Goal: Check status

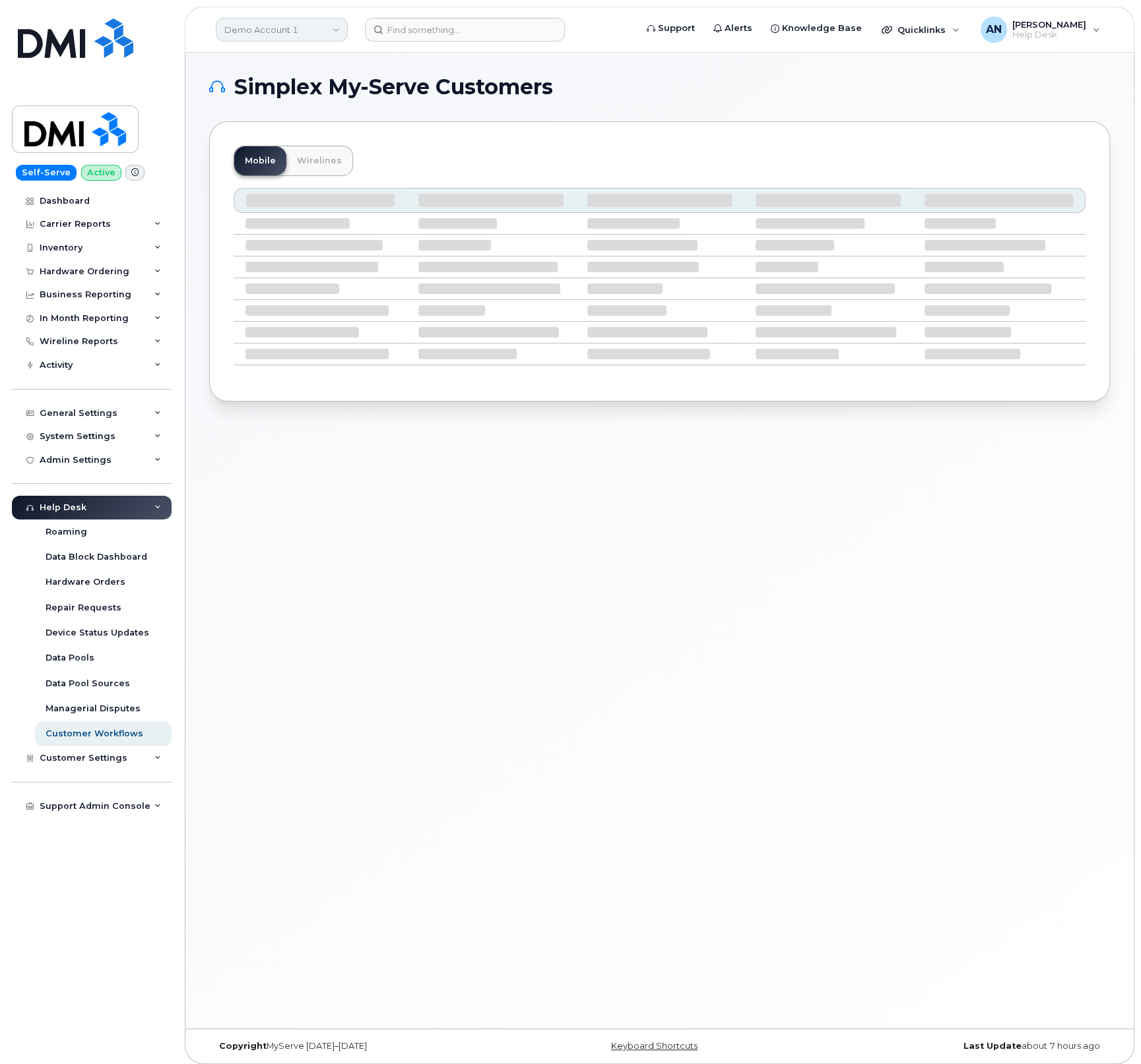
click at [244, 26] on link "Demo Account 1" at bounding box center [282, 30] width 132 height 23
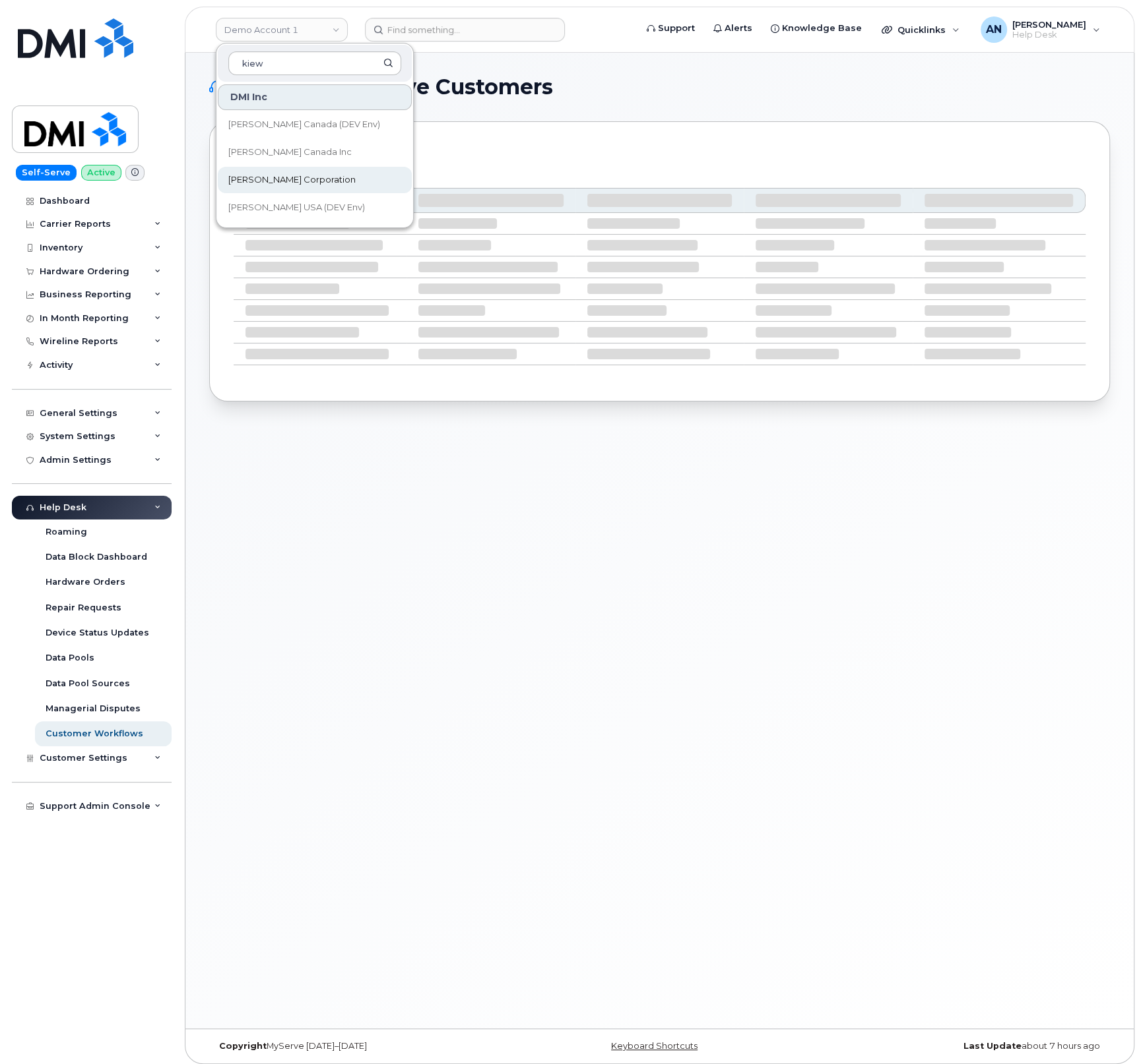
type input "kiew"
click at [322, 179] on link "[PERSON_NAME] Corporation" at bounding box center [314, 180] width 194 height 26
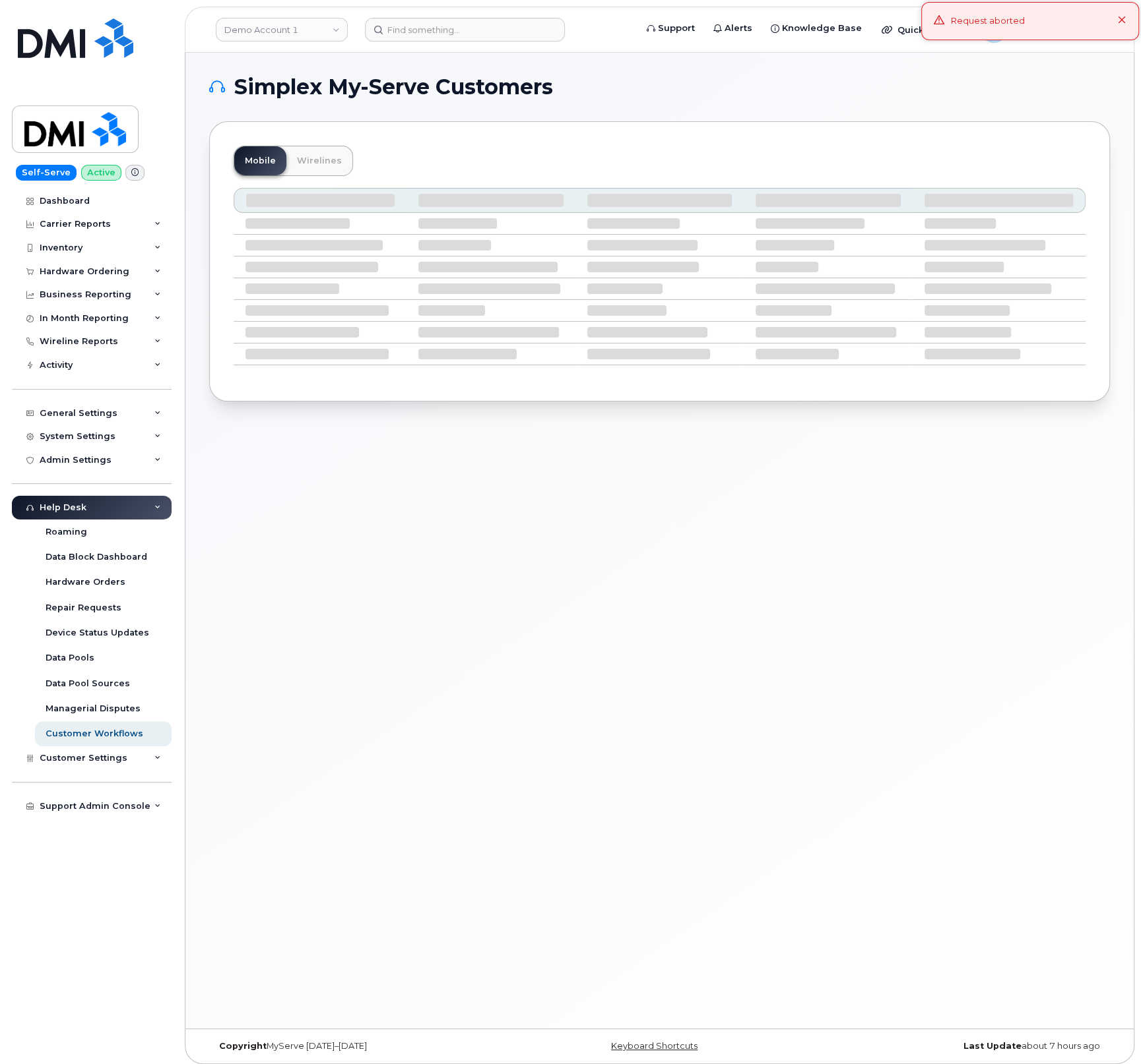
click at [1125, 23] on icon at bounding box center [1122, 21] width 9 height 9
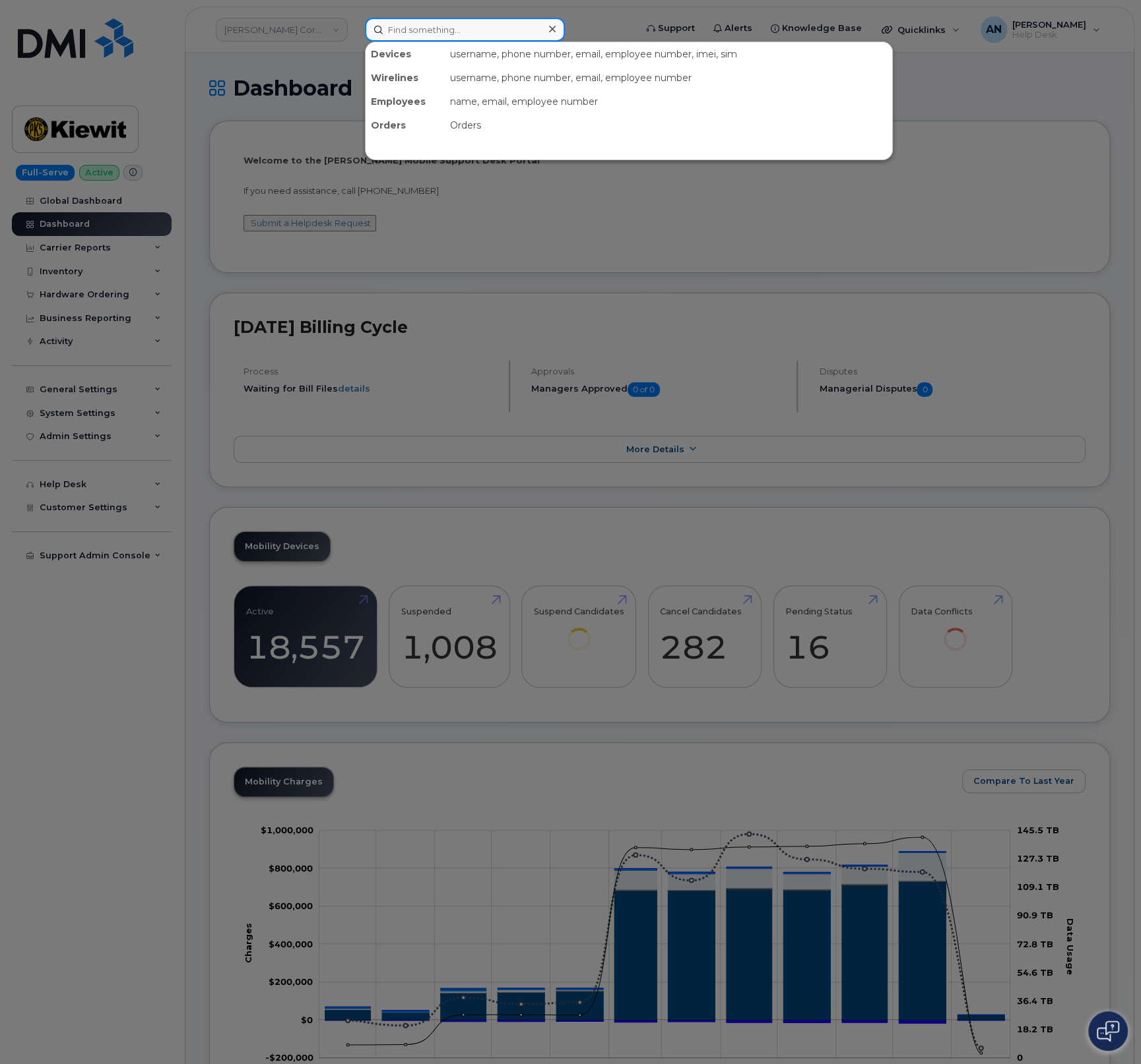
click at [428, 33] on input at bounding box center [464, 30] width 199 height 23
paste input "298262"
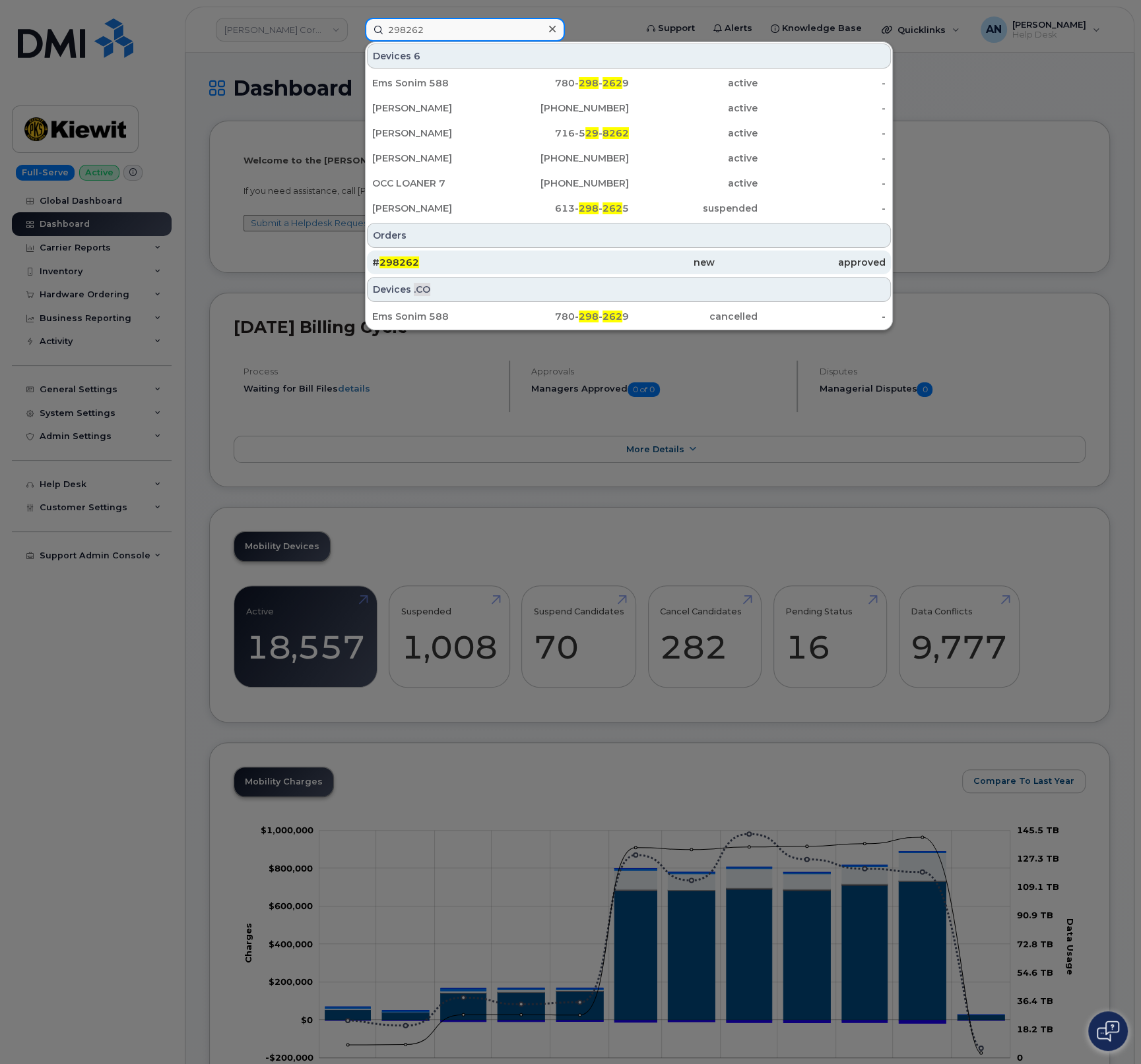
type input "298262"
click at [432, 266] on div "# 298262" at bounding box center [457, 263] width 171 height 14
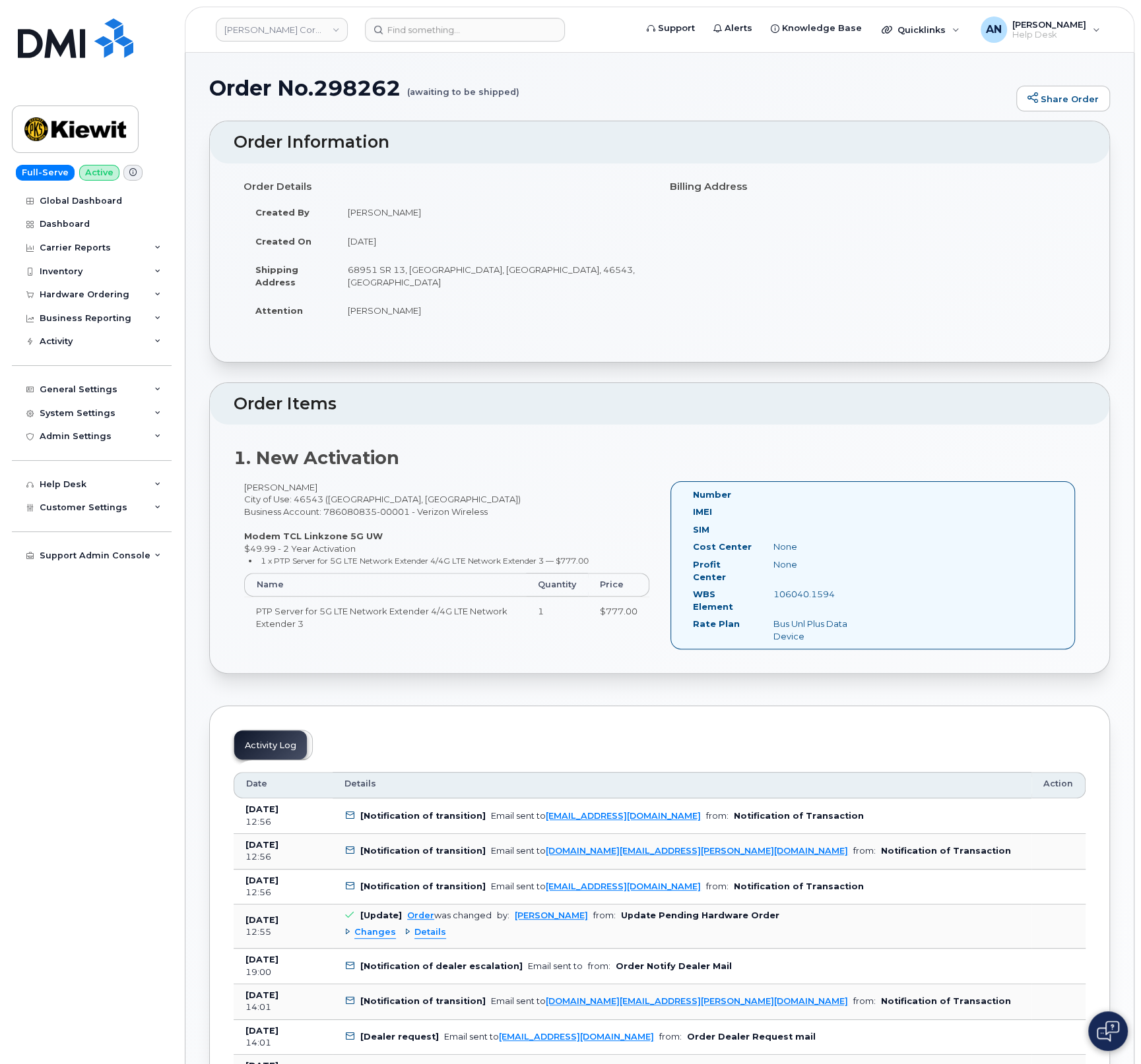
drag, startPoint x: 346, startPoint y: 624, endPoint x: 339, endPoint y: 627, distance: 7.6
click at [344, 625] on td "PTP Server for 5G LTE Network Extender 4/4G LTE Network Extender 3" at bounding box center [385, 616] width 282 height 41
drag, startPoint x: 339, startPoint y: 627, endPoint x: 259, endPoint y: 614, distance: 81.0
click at [250, 614] on td "PTP Server for 5G LTE Network Extender 4/4G LTE Network Extender 3" at bounding box center [385, 616] width 282 height 41
copy td "PTP Server for 5G LTE Network Extender 4/4G LTE Network Extender 3"
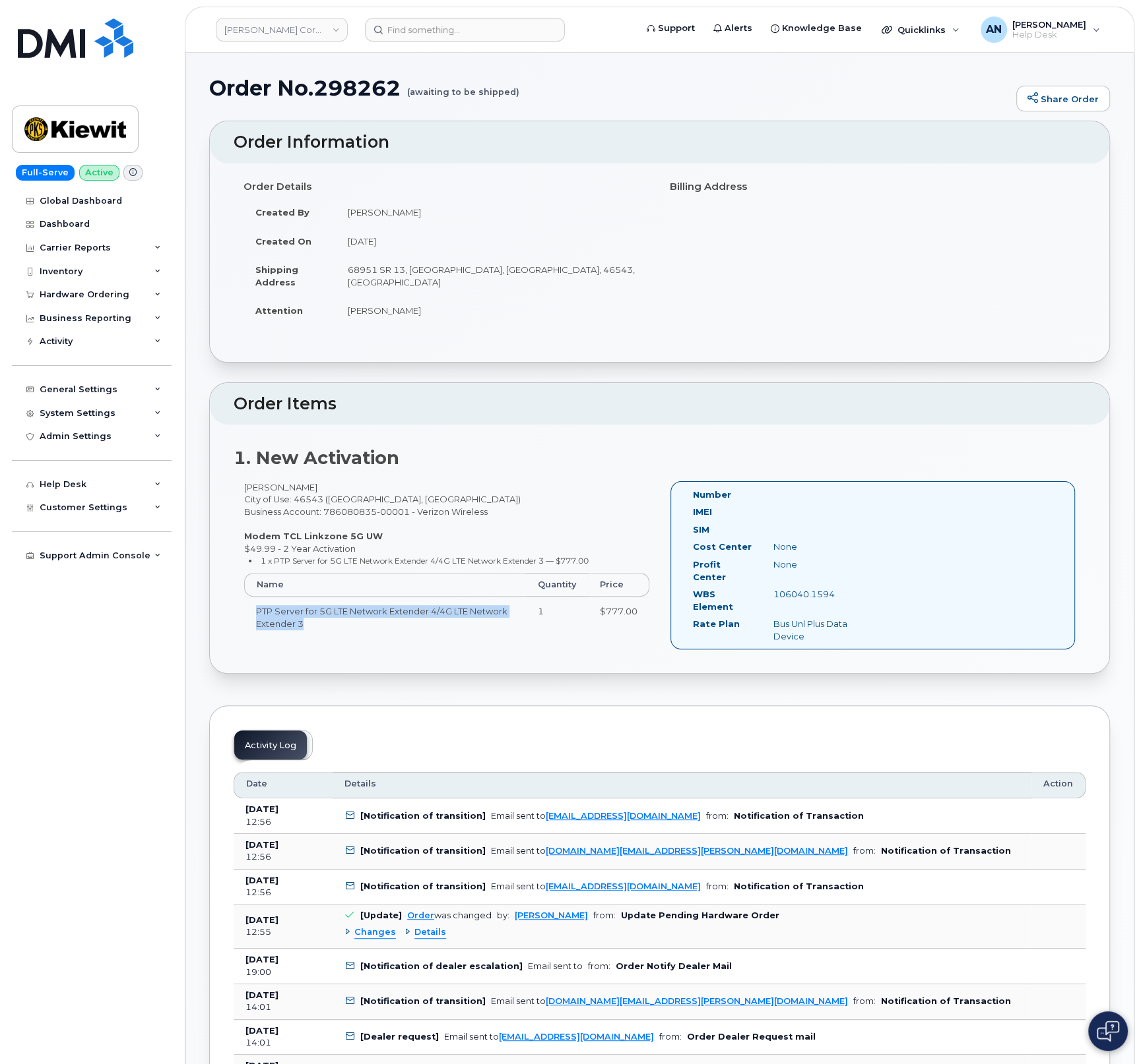
drag, startPoint x: 388, startPoint y: 560, endPoint x: 474, endPoint y: 551, distance: 86.5
click at [474, 551] on div "[PERSON_NAME] City of Use: 46543 ([GEOGRAPHIC_DATA], [GEOGRAPHIC_DATA]) Busines…" at bounding box center [447, 565] width 426 height 168
drag, startPoint x: 373, startPoint y: 634, endPoint x: 271, endPoint y: 615, distance: 103.8
click at [244, 618] on div "[PERSON_NAME] City of Use: 46543 ([GEOGRAPHIC_DATA], [GEOGRAPHIC_DATA]) Busines…" at bounding box center [447, 565] width 426 height 168
click at [339, 628] on td "PTP Server for 5G LTE Network Extender 4/4G LTE Network Extender 3" at bounding box center [385, 616] width 282 height 41
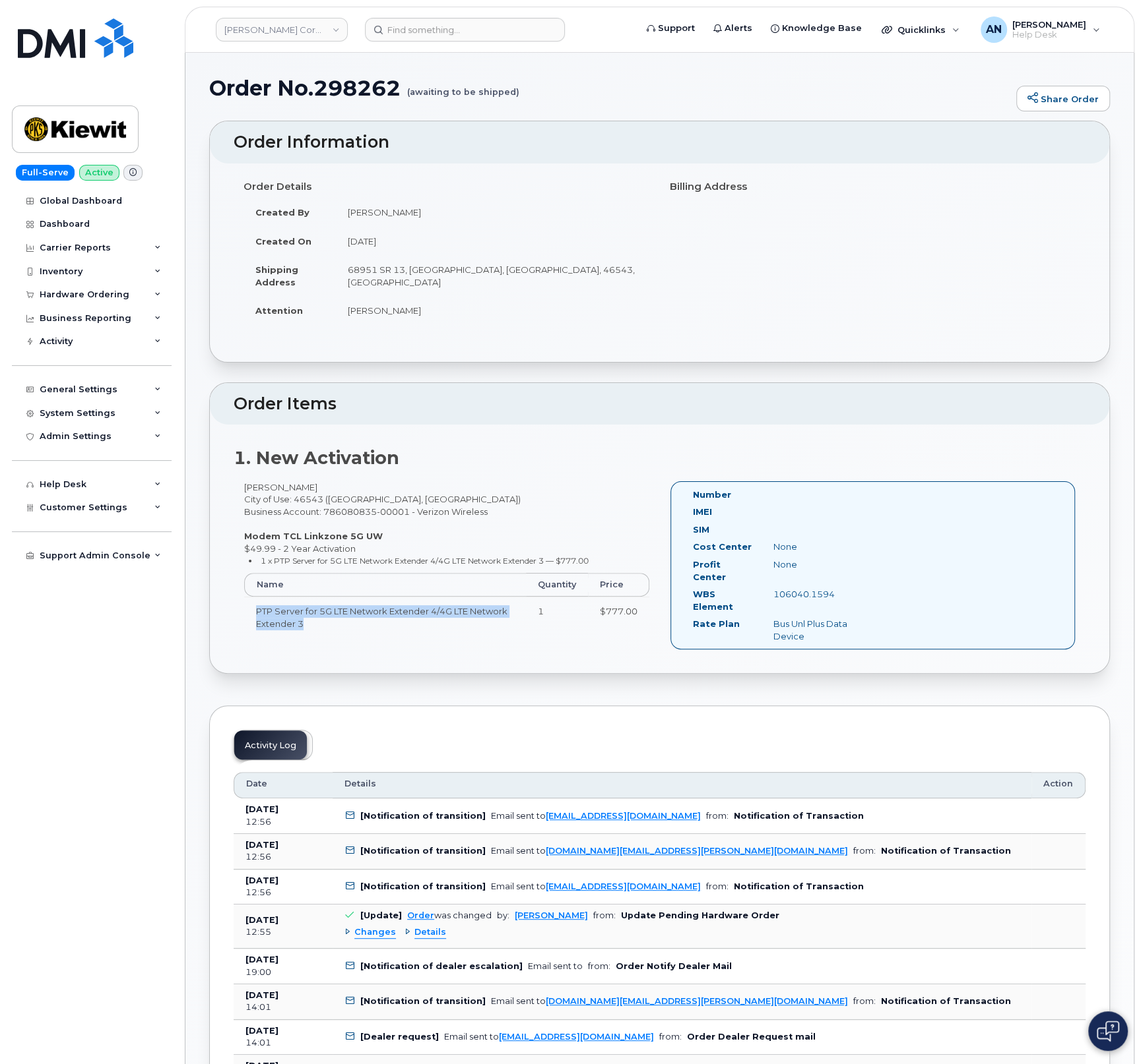
drag, startPoint x: 329, startPoint y: 646, endPoint x: 271, endPoint y: 609, distance: 68.8
click at [247, 617] on div "[PERSON_NAME] City of Use: 46543 ([GEOGRAPHIC_DATA], [GEOGRAPHIC_DATA]) Busines…" at bounding box center [447, 565] width 426 height 168
click at [374, 617] on td "PTP Server for 5G LTE Network Extender 4/4G LTE Network Extender 3" at bounding box center [385, 616] width 282 height 41
drag, startPoint x: 340, startPoint y: 624, endPoint x: 251, endPoint y: 615, distance: 89.5
click at [251, 615] on td "PTP Server for 5G LTE Network Extender 4/4G LTE Network Extender 3" at bounding box center [385, 616] width 282 height 41
